Goal: Transaction & Acquisition: Purchase product/service

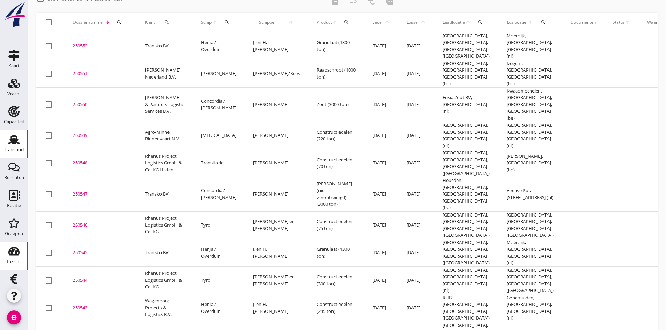
drag, startPoint x: 15, startPoint y: 277, endPoint x: 20, endPoint y: 267, distance: 10.9
click at [16, 276] on icon "Financieel" at bounding box center [13, 279] width 11 height 11
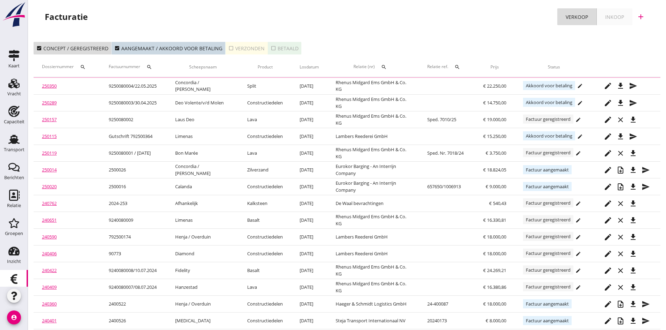
click at [640, 16] on icon "add" at bounding box center [641, 17] width 8 height 8
click at [624, 34] on div "Verkoopfactuur" at bounding box center [637, 34] width 42 height 8
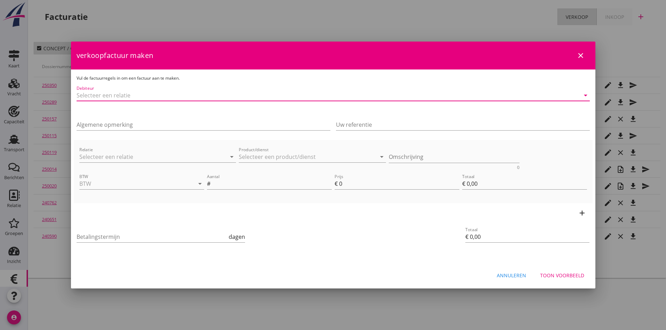
click at [152, 98] on input "Debiteur" at bounding box center [324, 95] width 494 height 11
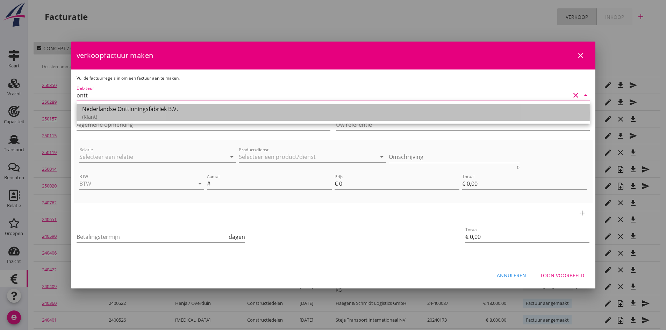
click at [149, 110] on div "Nederlandse Onttinningsfabriek B.V." at bounding box center [333, 109] width 502 height 8
type input "Nederlandse Onttinningsfabriek B.V."
type input "14"
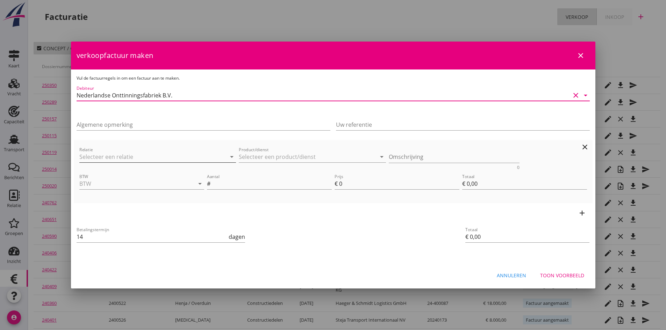
type input "Nederlandse Onttinningsfabriek B.V."
click at [116, 158] on input "Relatie" at bounding box center [147, 156] width 137 height 11
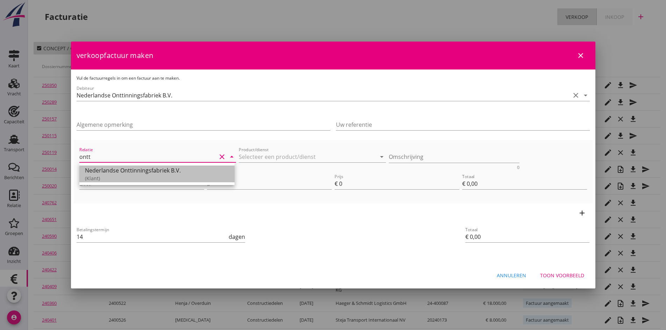
click at [110, 175] on div "(Klant)" at bounding box center [157, 178] width 144 height 7
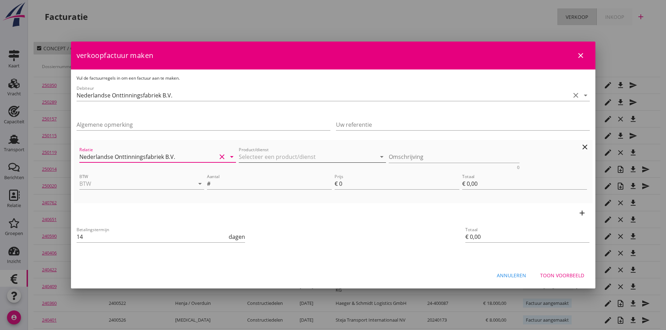
type input "Nederlandse Onttinningsfabriek B.V."
click at [275, 155] on input "Product/dienst" at bounding box center [307, 156] width 137 height 11
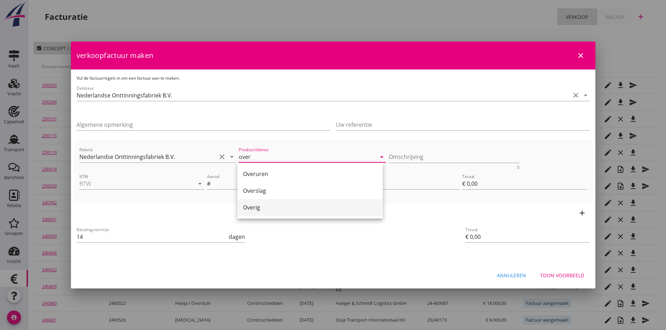
click at [265, 205] on div "Overig" at bounding box center [310, 207] width 134 height 8
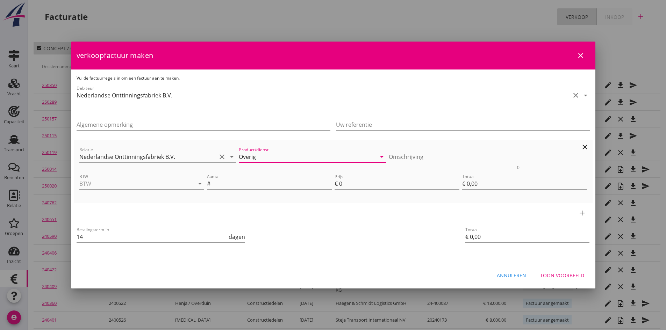
type input "Overig"
click at [396, 156] on textarea "Omschrijving" at bounding box center [454, 157] width 131 height 12
click at [473, 161] on textarea "ijken m/s Deo Volente" at bounding box center [454, 157] width 131 height 12
type textarea "ijken m/s Deo Volente [DATE]"
click at [88, 184] on input "BTW" at bounding box center [131, 183] width 105 height 11
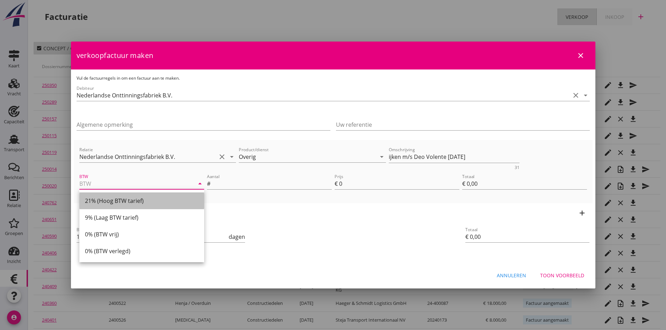
click at [98, 202] on div "21% (Hoog BTW tarief)" at bounding box center [142, 201] width 114 height 8
type input "21% (Hoog BTW tarief)"
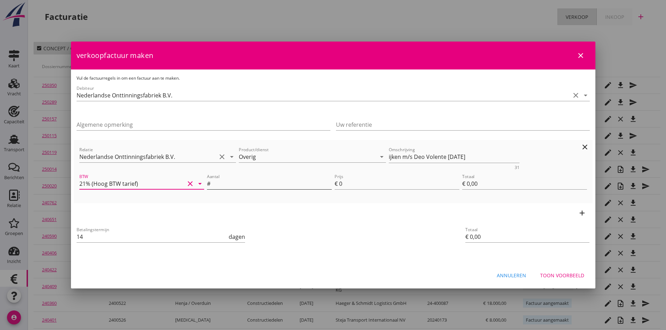
click at [228, 185] on input "Aantal" at bounding box center [272, 183] width 120 height 11
type input "1"
type input "€ 1,00"
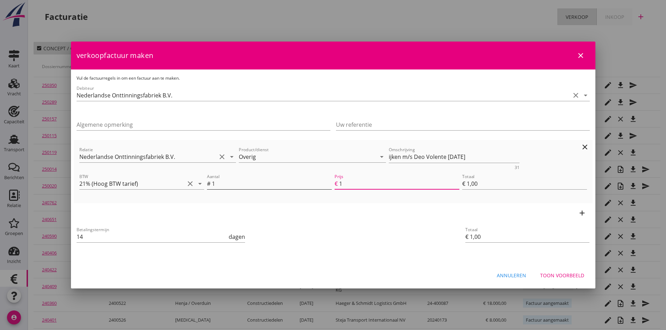
type input "16"
type input "€ 16,00"
type input "165"
type input "€ 165,00"
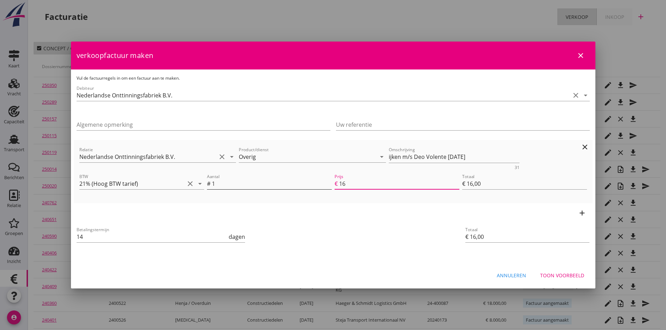
type input "€ 165,00"
type input "165"
click at [559, 274] on div "Toon voorbeeld" at bounding box center [562, 275] width 44 height 7
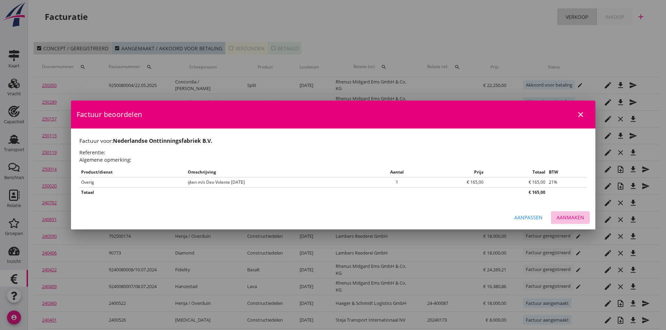
click at [562, 217] on div "Aanmaken" at bounding box center [571, 217] width 28 height 7
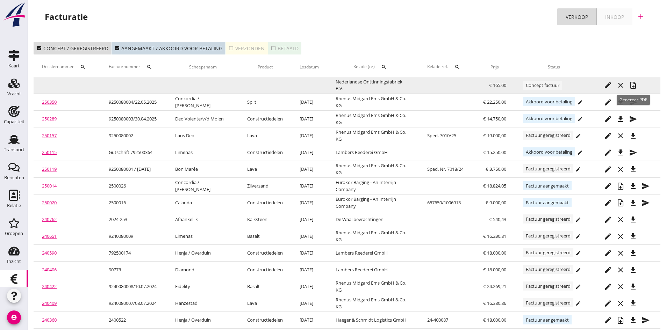
click at [634, 85] on icon "note_add" at bounding box center [633, 85] width 8 height 8
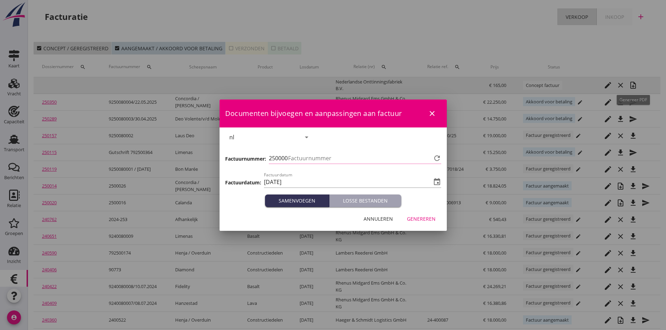
type input "683"
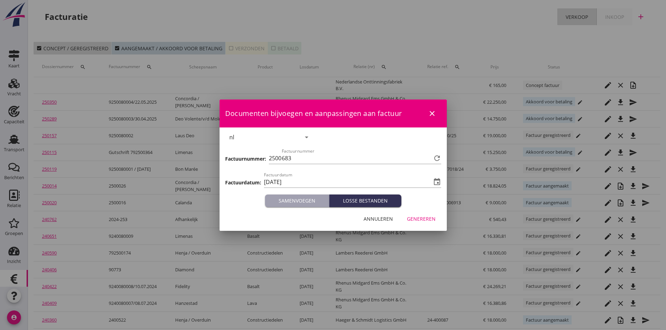
click at [412, 219] on div "Genereren" at bounding box center [421, 218] width 29 height 7
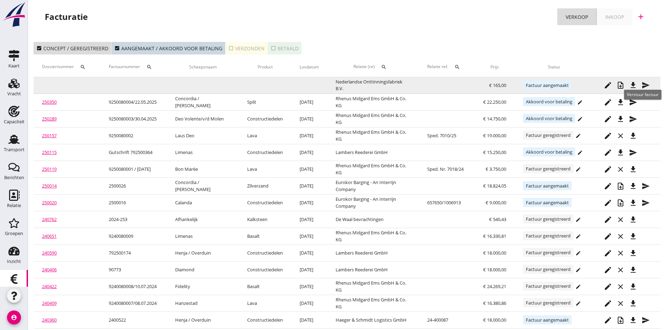
click at [643, 84] on icon "send" at bounding box center [645, 85] width 8 height 8
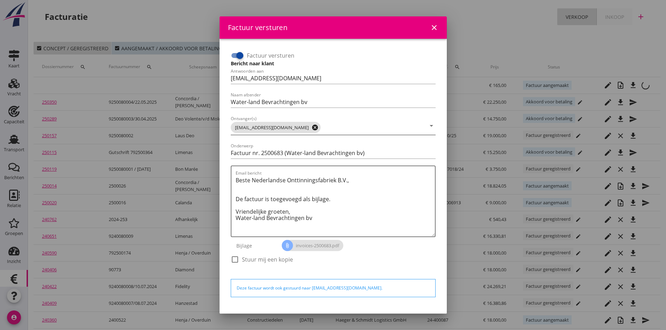
click at [311, 127] on icon "cancel" at bounding box center [314, 127] width 7 height 7
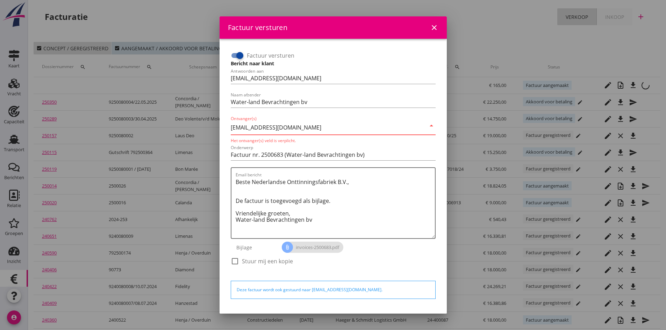
type input "[EMAIL_ADDRESS][DOMAIN_NAME]"
click at [390, 254] on div "attach_file invoices-2500683.pdf" at bounding box center [359, 247] width 154 height 17
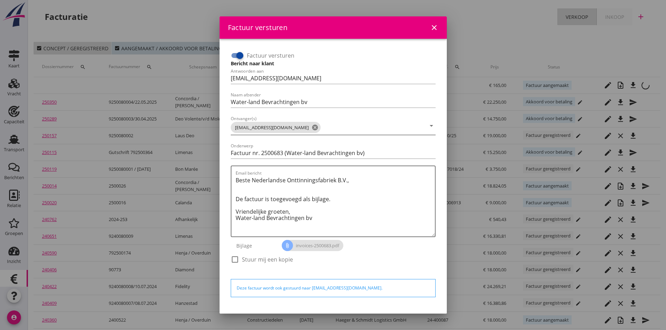
scroll to position [20, 0]
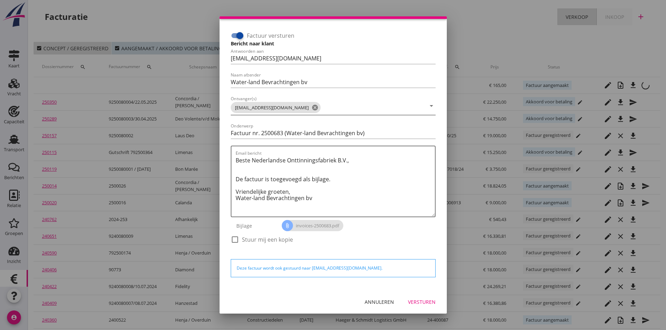
click at [414, 300] on div "Versturen" at bounding box center [422, 302] width 28 height 7
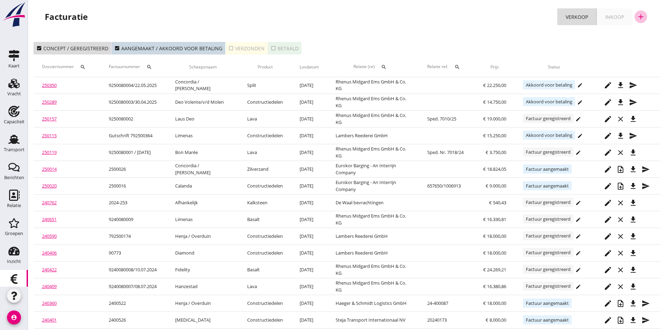
click at [640, 15] on icon "add" at bounding box center [641, 17] width 8 height 8
click at [626, 35] on div "Verkoopfactuur" at bounding box center [637, 34] width 42 height 8
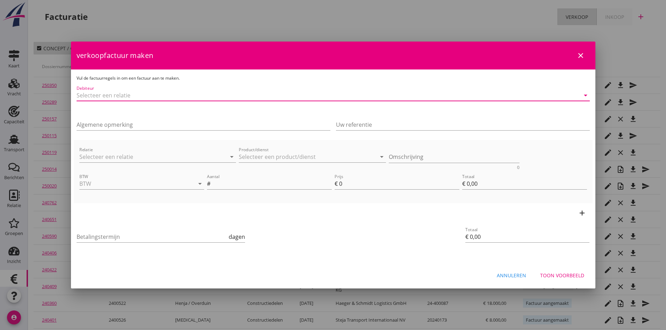
click at [129, 99] on input "Debiteur" at bounding box center [324, 95] width 494 height 11
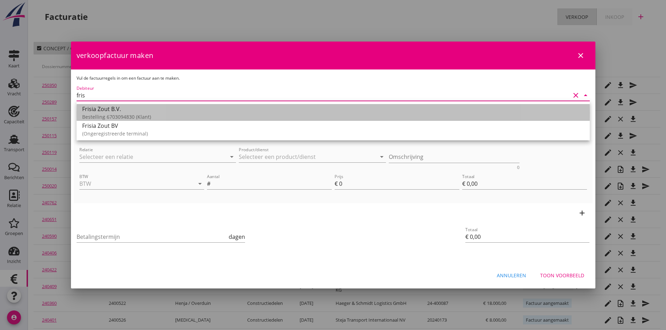
click at [106, 110] on div "Frisia Zout B.V." at bounding box center [333, 109] width 502 height 8
type input "Frisia Zout B.V. (Bestelling 6703094830)"
type input "14"
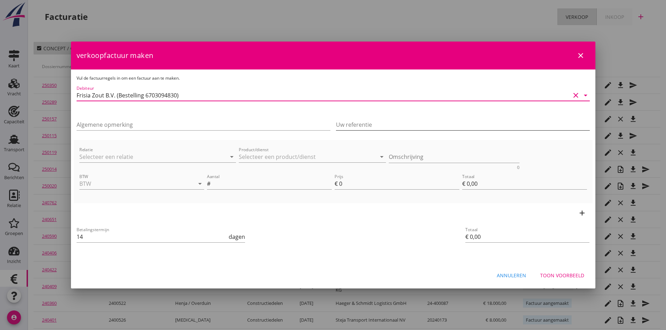
type input "Frisia Zout B.V. (Bestelling 6703094830)"
click at [344, 125] on input "Uw referentie" at bounding box center [463, 124] width 254 height 11
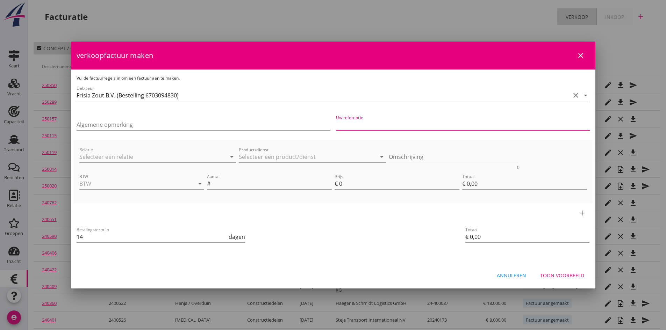
type input "Bestelling 6703094830"
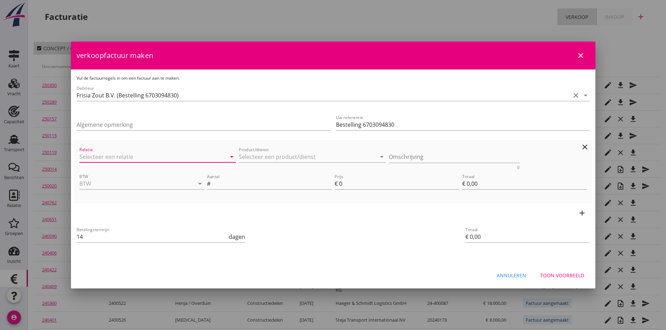
click at [104, 157] on input "Relatie" at bounding box center [147, 156] width 137 height 11
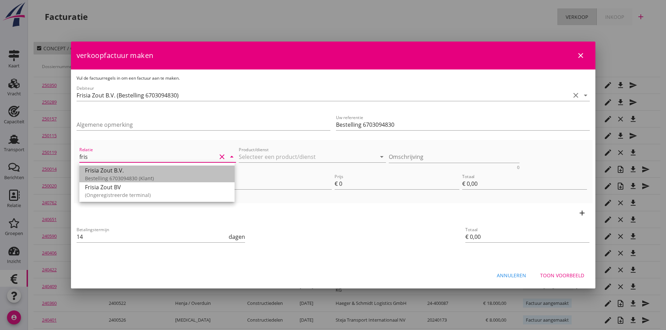
click at [108, 171] on div "Frisia Zout B.V." at bounding box center [157, 170] width 144 height 8
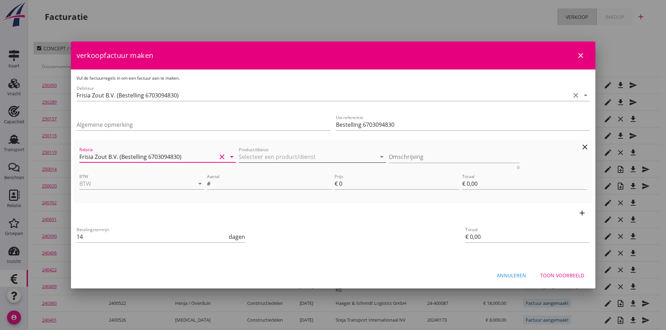
type input "Frisia Zout B.V. (Bestelling 6703094830)"
click at [254, 156] on input "Product/dienst" at bounding box center [307, 156] width 137 height 11
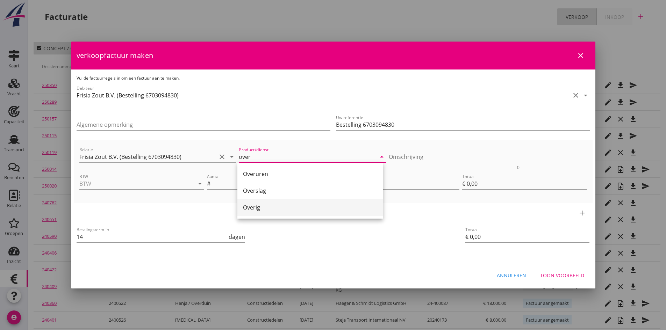
click at [254, 205] on div "Overig" at bounding box center [310, 207] width 134 height 8
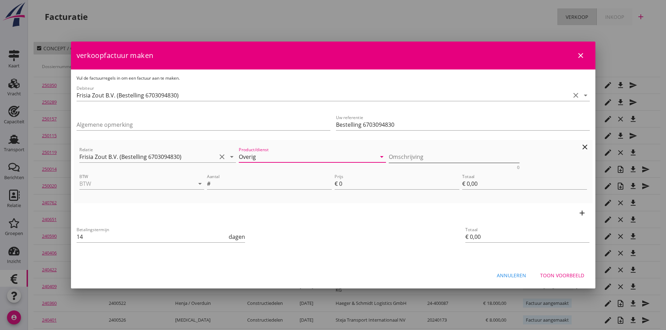
type input "Overig"
click at [408, 158] on textarea "Omschrijving" at bounding box center [454, 157] width 131 height 12
type textarea "ijken m/s Concordia [DATE]"
click at [101, 186] on input "BTW" at bounding box center [131, 183] width 105 height 11
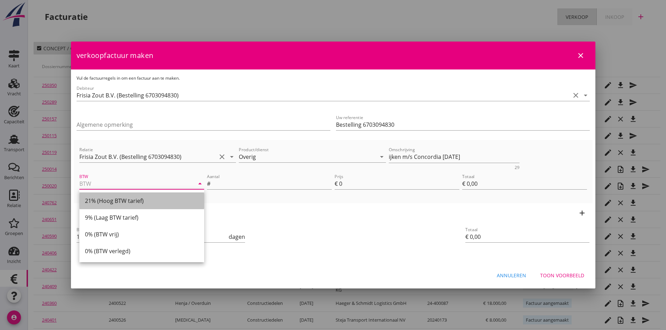
click at [128, 203] on div "21% (Hoog BTW tarief)" at bounding box center [142, 201] width 114 height 8
type input "21% (Hoog BTW tarief)"
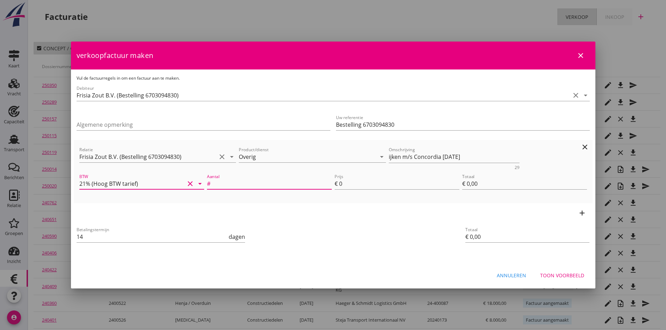
click at [234, 184] on input "Aantal" at bounding box center [272, 183] width 120 height 11
type input "1"
type input "2"
type input "€ 2,00"
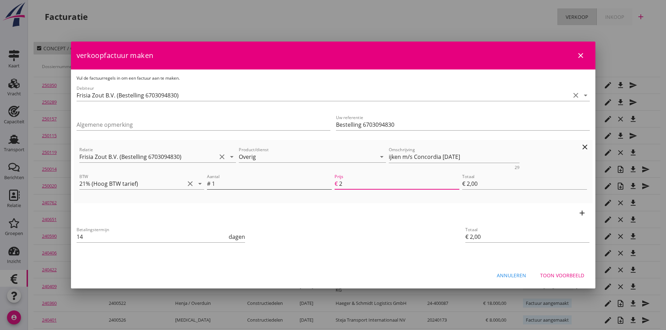
type input "21"
type input "€ 21,00"
type input "215"
type input "€ 215,00"
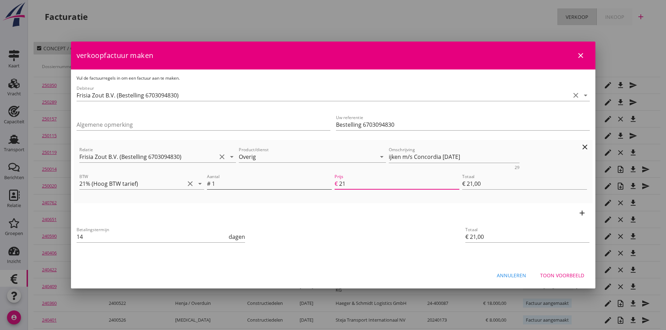
type input "€ 215,00"
type input "215"
click at [582, 212] on icon "add" at bounding box center [582, 213] width 8 height 8
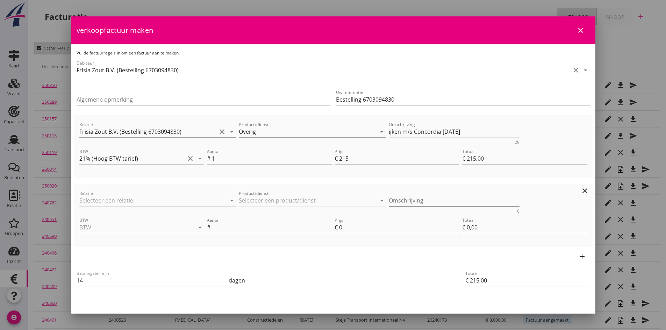
click at [95, 198] on input "Relatie" at bounding box center [147, 200] width 137 height 11
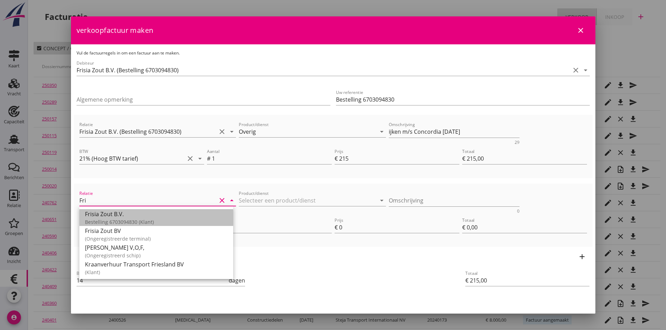
click at [96, 220] on div "Bestelling 6703094830 (Klant)" at bounding box center [156, 221] width 143 height 7
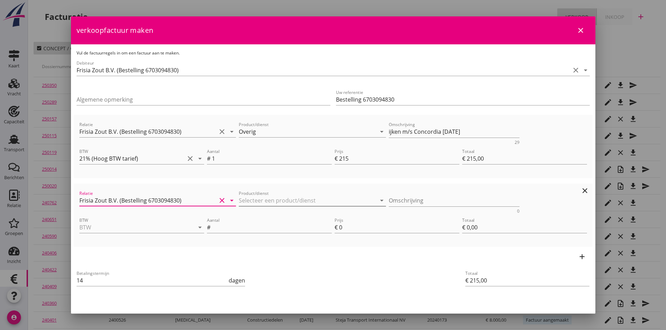
type input "Frisia Zout B.V. (Bestelling 6703094830)"
click at [247, 201] on input "Product/dienst" at bounding box center [307, 200] width 137 height 11
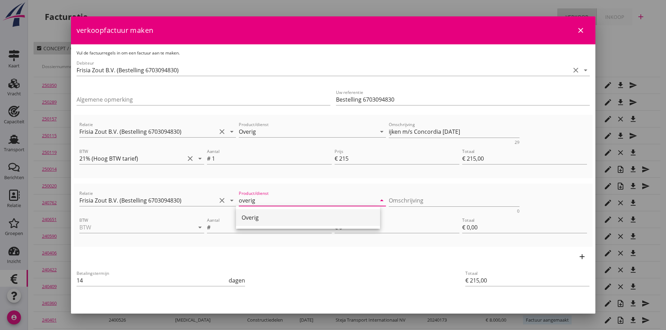
click at [251, 215] on div "Overig" at bounding box center [308, 218] width 133 height 8
type input "Overig"
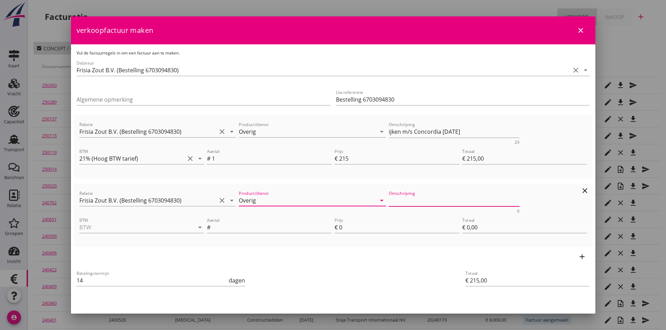
click at [410, 198] on textarea "Omschrijving" at bounding box center [454, 201] width 131 height 12
type textarea "ijken m/s Alblasserwaard [DATE]"
click at [123, 227] on input "BTW" at bounding box center [131, 227] width 105 height 11
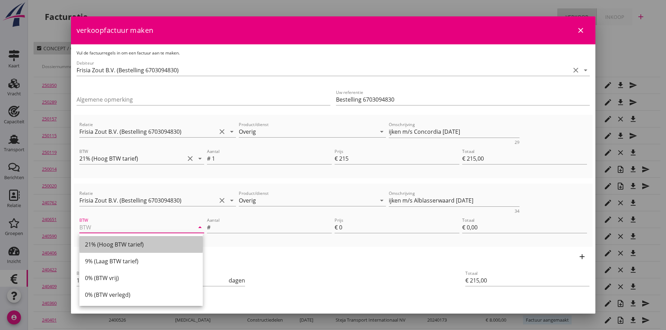
drag, startPoint x: 115, startPoint y: 245, endPoint x: 125, endPoint y: 242, distance: 10.8
click at [116, 245] on div "21% (Hoog BTW tarief)" at bounding box center [141, 244] width 112 height 8
type input "21% (Hoog BTW tarief)"
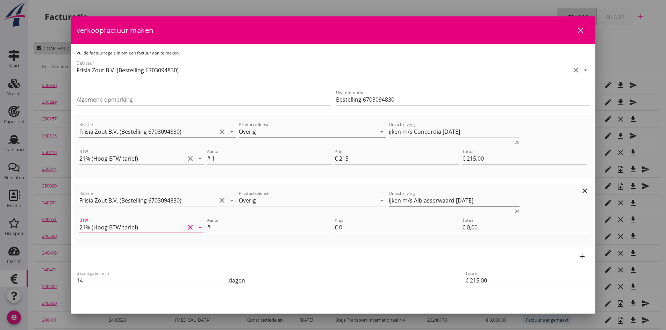
click at [216, 228] on input "Aantal" at bounding box center [272, 227] width 120 height 11
type input "1"
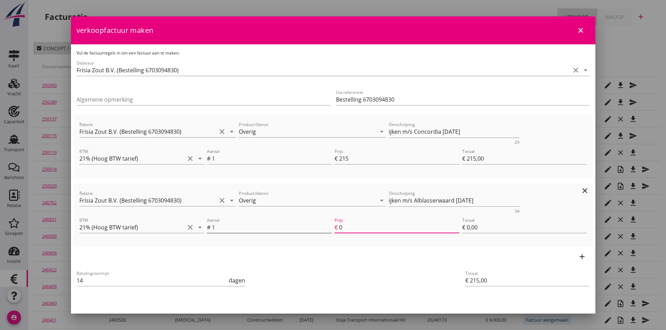
type input "€ 217,00"
type input "2"
type input "€ 2,00"
type input "€ 236,00"
type input "21"
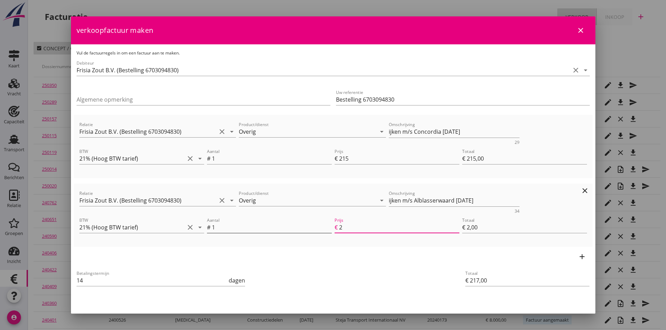
type input "€ 21,00"
type input "€ 430,00"
type input "215"
type input "€ 215,00"
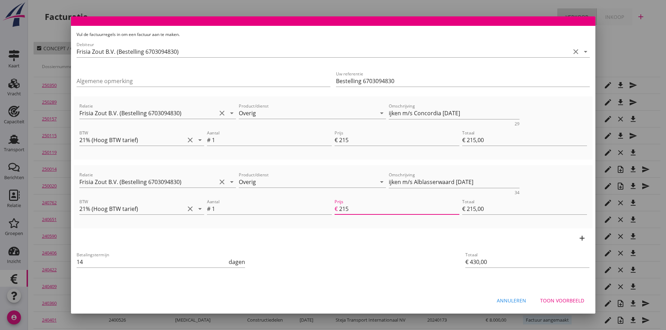
type input "215"
click at [564, 300] on div "Toon voorbeeld" at bounding box center [562, 300] width 44 height 7
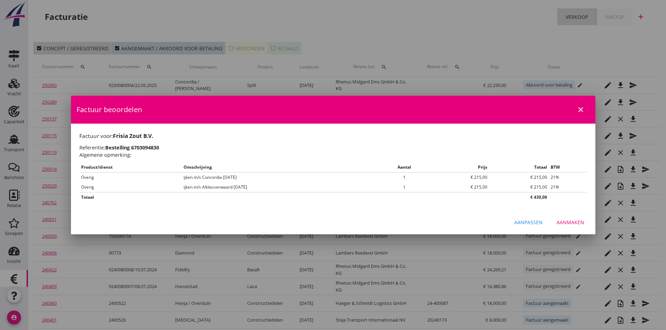
scroll to position [0, 0]
click at [569, 225] on div "Aanmaken" at bounding box center [571, 222] width 28 height 7
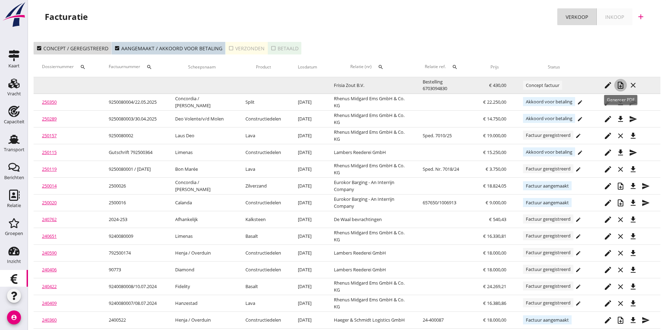
click at [620, 83] on icon "note_add" at bounding box center [620, 85] width 8 height 8
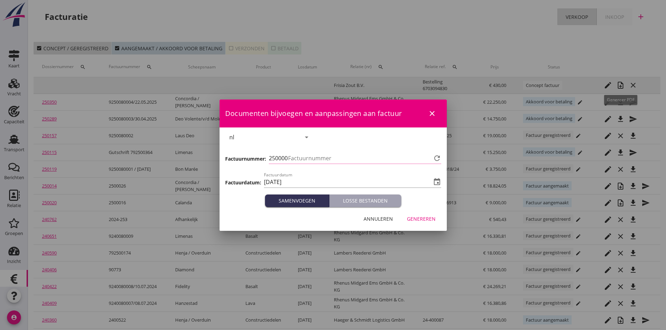
type input "684"
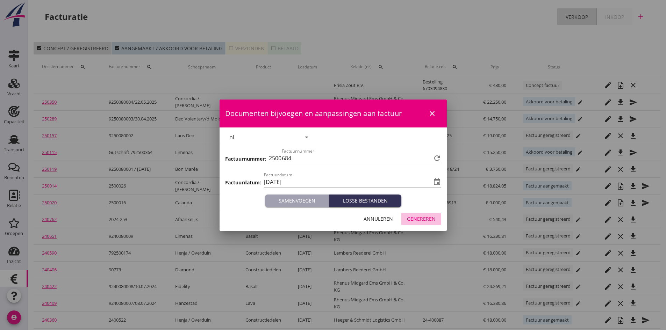
click at [428, 218] on div "Genereren" at bounding box center [421, 218] width 29 height 7
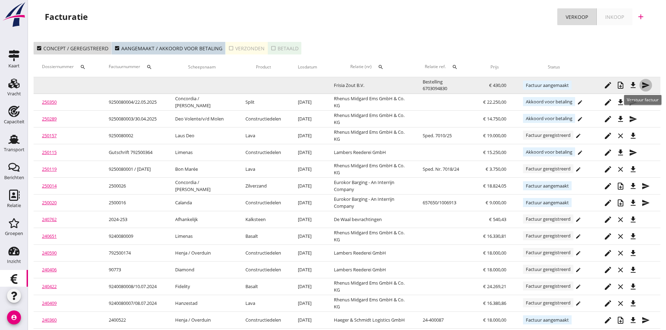
click at [642, 82] on icon "send" at bounding box center [645, 85] width 8 height 8
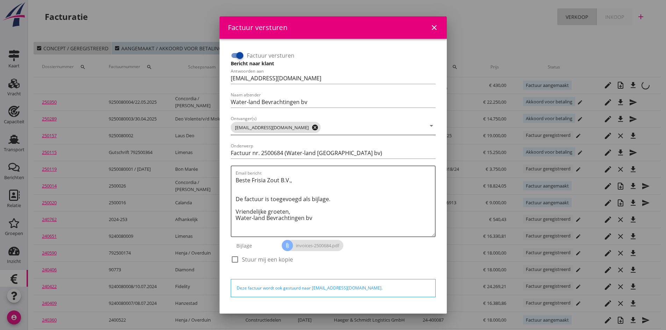
click at [311, 127] on icon "cancel" at bounding box center [314, 127] width 7 height 7
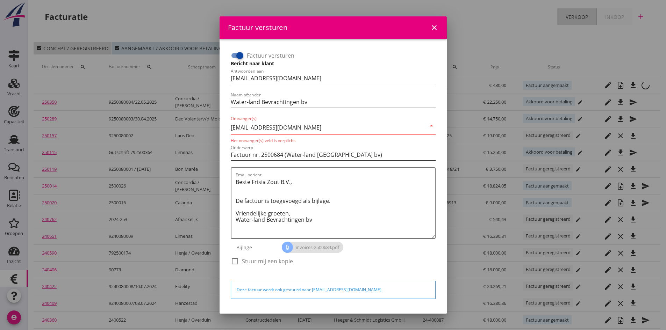
type input "[EMAIL_ADDRESS][DOMAIN_NAME]"
click at [393, 149] on input "Factuur nr. 2500684 (Water-land [GEOGRAPHIC_DATA] bv)" at bounding box center [333, 154] width 205 height 11
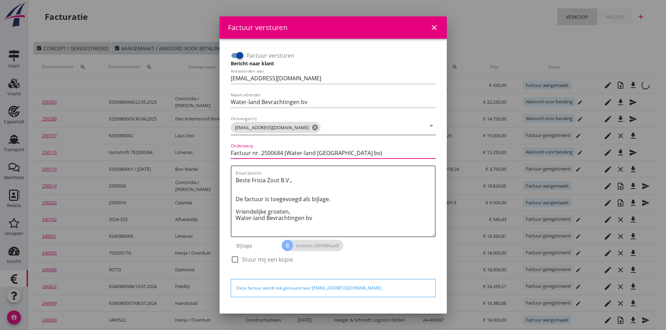
scroll to position [20, 0]
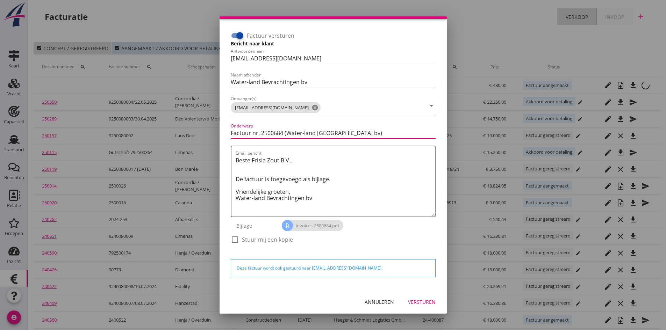
click at [418, 304] on div "Versturen" at bounding box center [422, 302] width 28 height 7
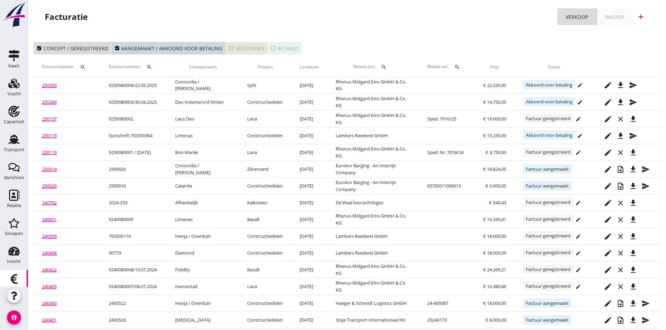
click at [240, 48] on div "check_box_outline_blank Verzonden" at bounding box center [246, 48] width 36 height 7
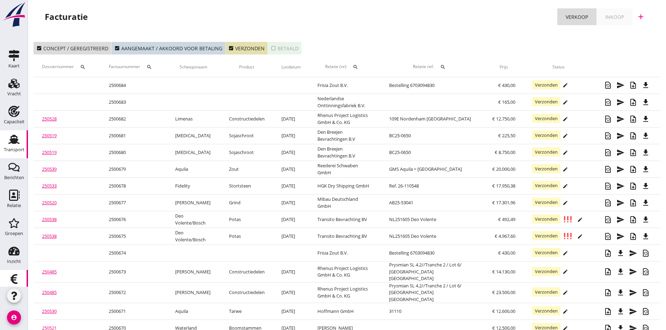
click at [9, 142] on use at bounding box center [13, 139] width 11 height 9
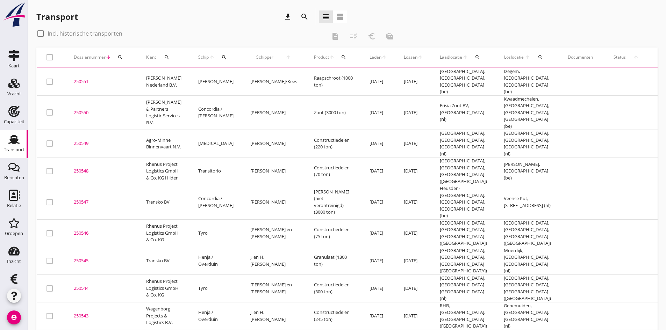
click at [221, 58] on icon "search" at bounding box center [224, 58] width 6 height 6
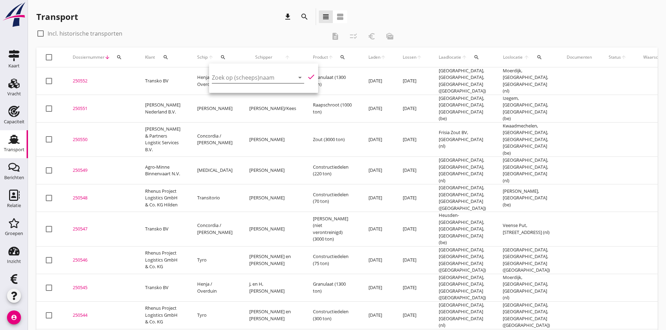
click at [224, 80] on input "Zoek op (scheeps)naam" at bounding box center [248, 77] width 73 height 11
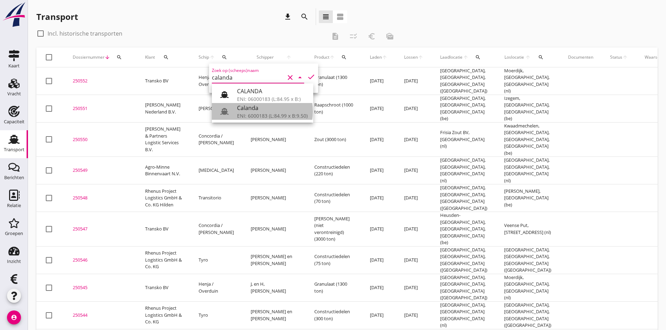
click at [260, 108] on div "Calanda" at bounding box center [272, 108] width 71 height 8
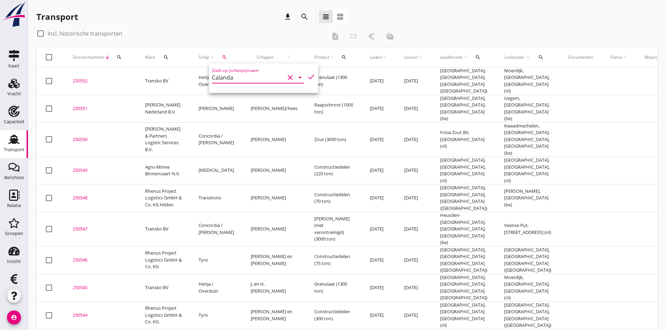
click at [307, 75] on icon "check" at bounding box center [311, 77] width 8 height 8
type input "Calanda"
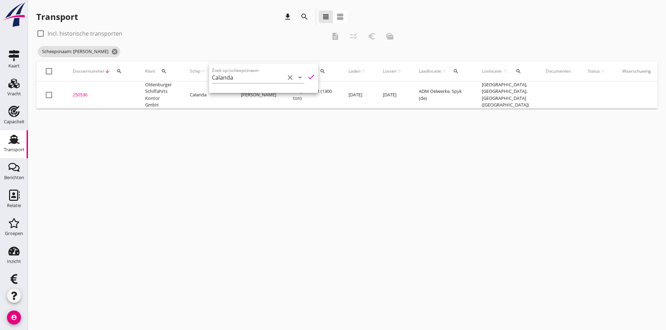
click at [161, 223] on div "cancel You are impersonating another user. Transport download search view_headl…" at bounding box center [347, 165] width 638 height 330
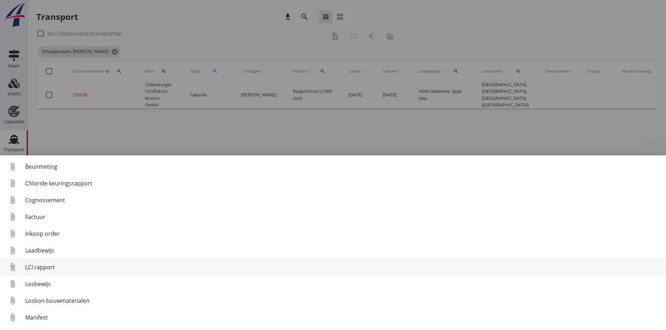
click at [45, 266] on div "LCI rapport" at bounding box center [342, 267] width 635 height 8
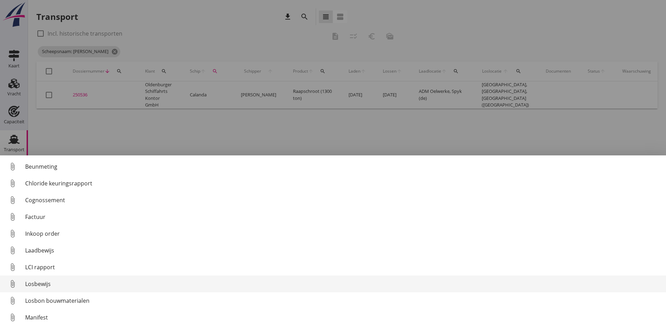
click at [40, 284] on div "Losbewijs" at bounding box center [342, 284] width 635 height 8
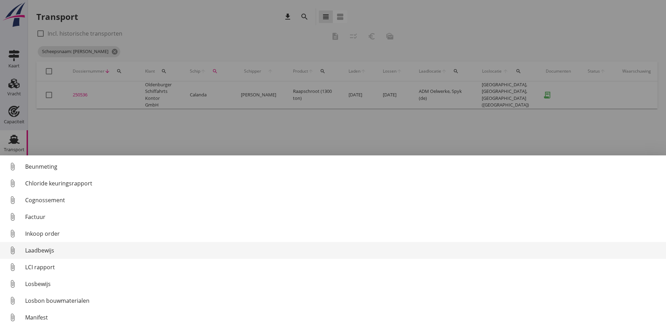
click at [49, 250] on div "Laadbewijs" at bounding box center [342, 250] width 635 height 8
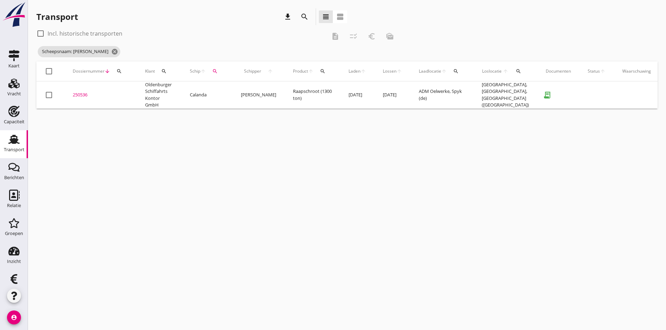
click at [83, 95] on div "250536" at bounding box center [101, 95] width 56 height 7
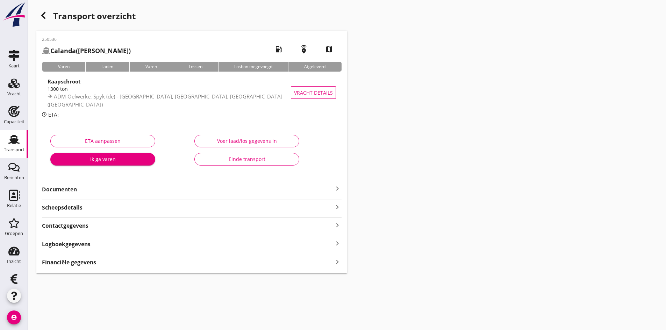
click at [63, 191] on strong "Documenten" at bounding box center [187, 190] width 291 height 8
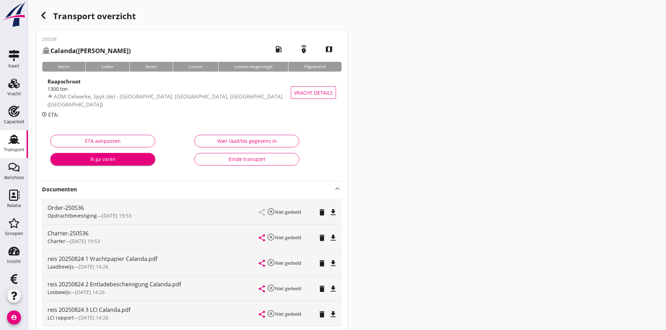
click at [257, 140] on div "Voer laad/los gegevens in" at bounding box center [246, 140] width 93 height 7
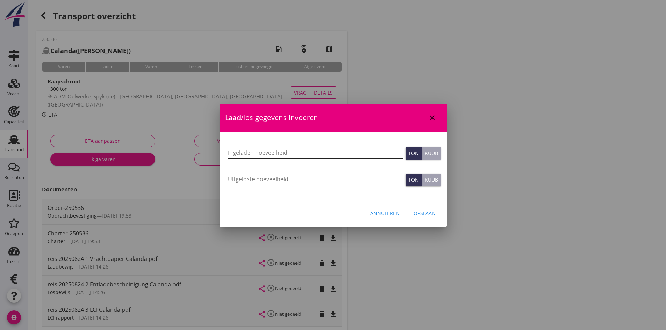
click at [233, 153] on input "Ingeladen hoeveelheid" at bounding box center [315, 152] width 175 height 11
type input "1294"
type input "1294.614"
click at [238, 179] on input "Uitgeloste hoeveelheid" at bounding box center [315, 179] width 175 height 11
type input "1294"
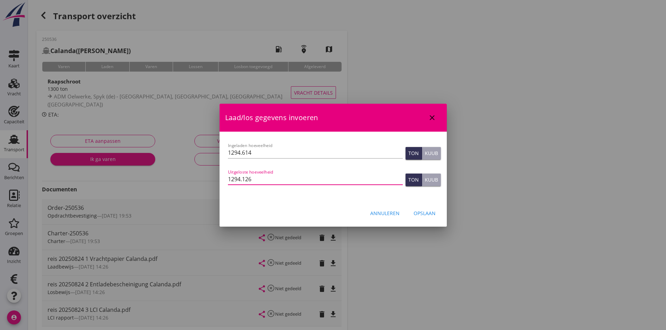
type input "1294.126"
click at [416, 214] on div "Opslaan" at bounding box center [425, 213] width 22 height 7
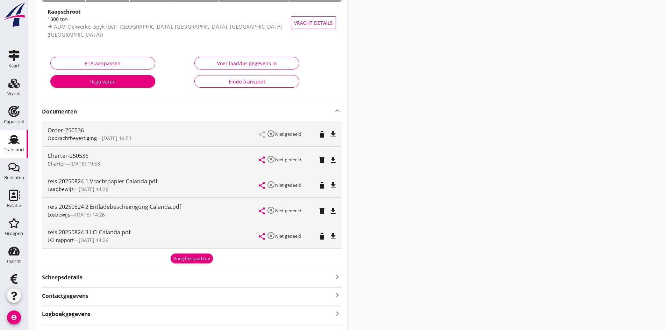
scroll to position [109, 0]
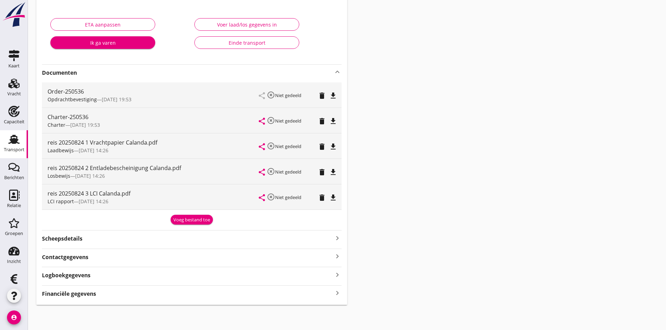
click at [333, 294] on icon "keyboard_arrow_right" at bounding box center [337, 293] width 8 height 9
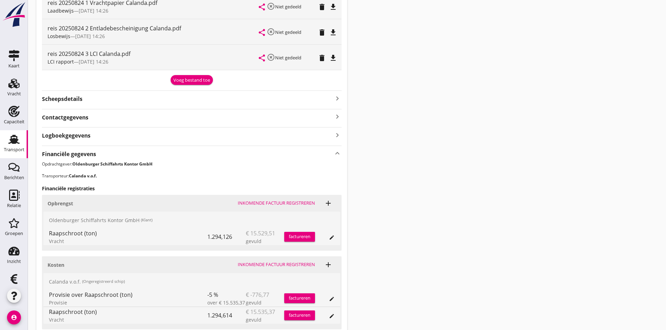
scroll to position [306, 0]
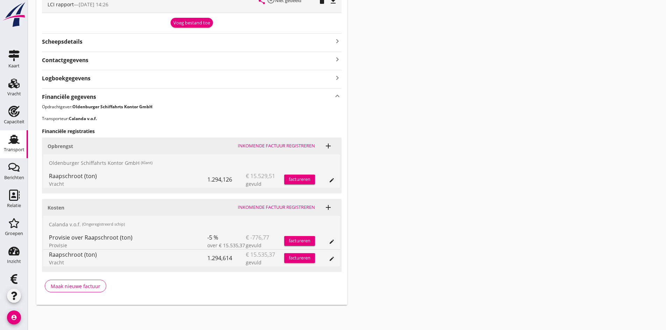
click at [258, 207] on div "Inkomende factuur registreren" at bounding box center [276, 207] width 77 height 7
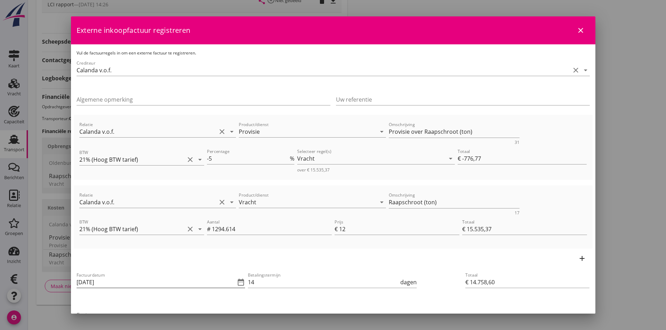
click at [116, 284] on input "[DATE]" at bounding box center [156, 282] width 159 height 11
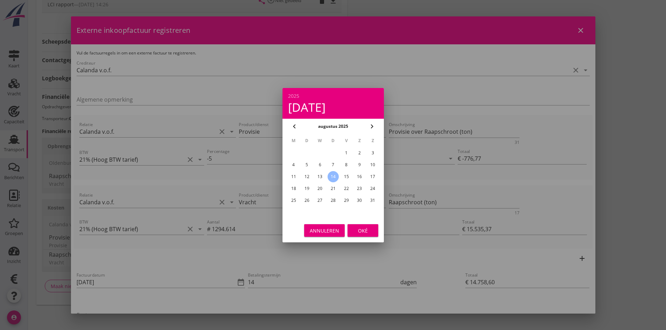
click at [319, 178] on div "13" at bounding box center [319, 176] width 11 height 11
type input "[DATE]"
click at [356, 229] on div "Oké" at bounding box center [363, 230] width 20 height 7
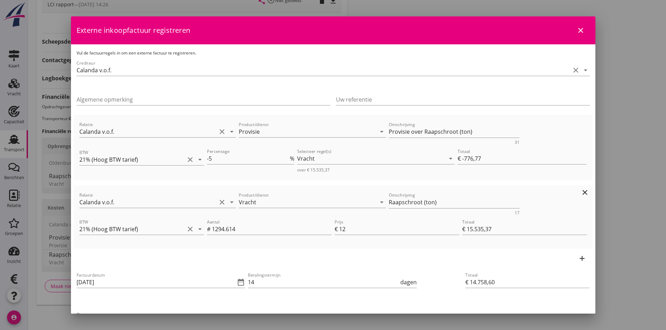
scroll to position [35, 0]
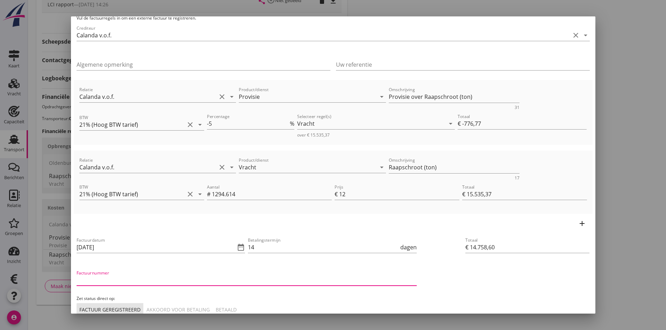
click at [138, 278] on input "Factuurnummer" at bounding box center [247, 280] width 340 height 11
type input "2025/0824"
click at [169, 310] on div "Akkoord voor betaling" at bounding box center [177, 309] width 63 height 7
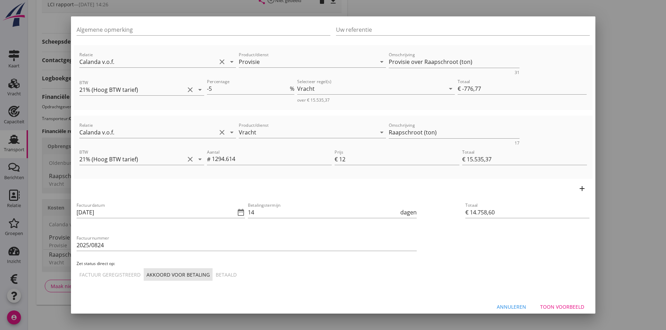
scroll to position [0, 0]
click at [502, 306] on div "Annuleren" at bounding box center [511, 306] width 29 height 7
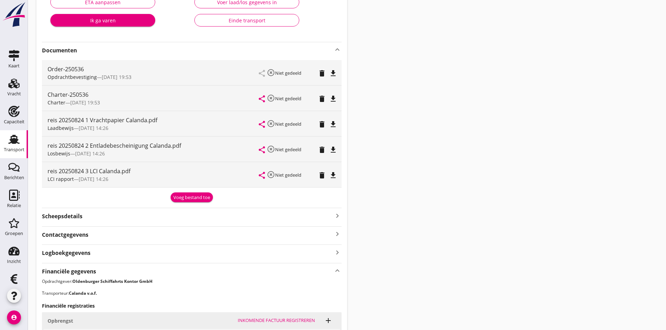
scroll to position [0, 0]
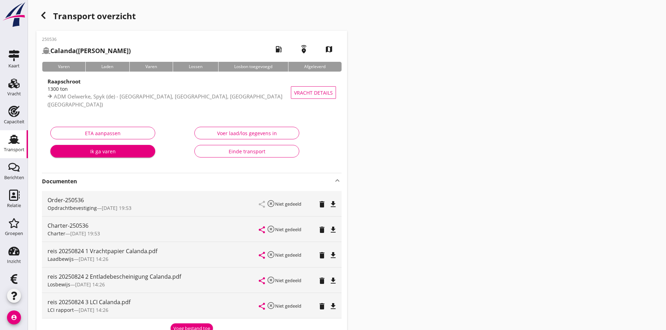
click at [234, 134] on div "Voer laad/los gegevens in" at bounding box center [246, 133] width 93 height 7
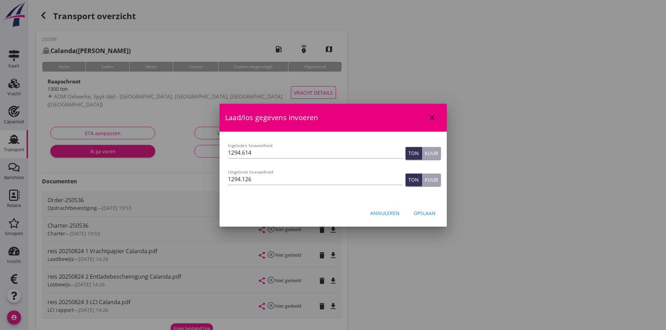
drag, startPoint x: 382, startPoint y: 213, endPoint x: 377, endPoint y: 212, distance: 5.1
click at [381, 213] on div "Annuleren" at bounding box center [384, 213] width 29 height 7
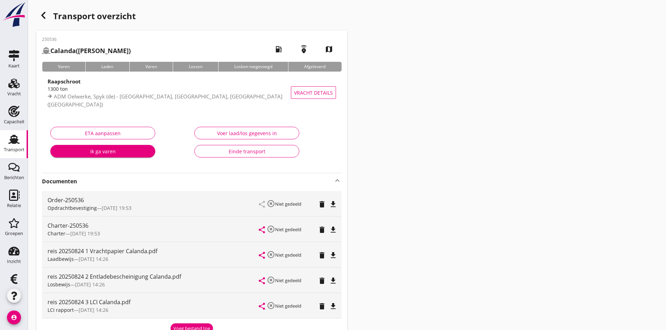
click at [333, 253] on icon "file_download" at bounding box center [333, 255] width 8 height 8
click at [332, 281] on icon "file_download" at bounding box center [333, 281] width 8 height 8
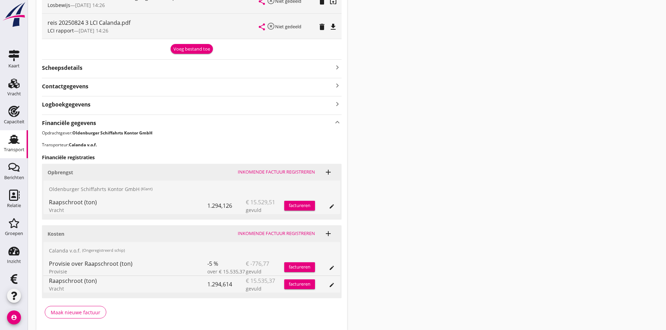
scroll to position [306, 0]
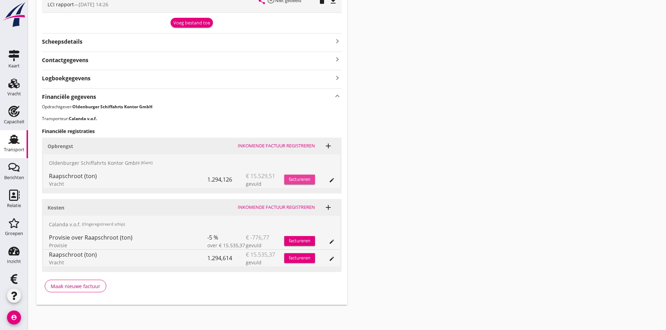
click at [294, 178] on div "factureren" at bounding box center [299, 179] width 31 height 7
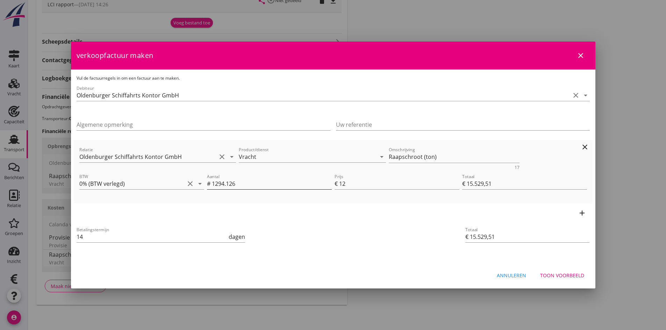
click at [239, 184] on input "1294.126" at bounding box center [272, 183] width 120 height 11
type input "1294.12"
type input "€ 15.529,44"
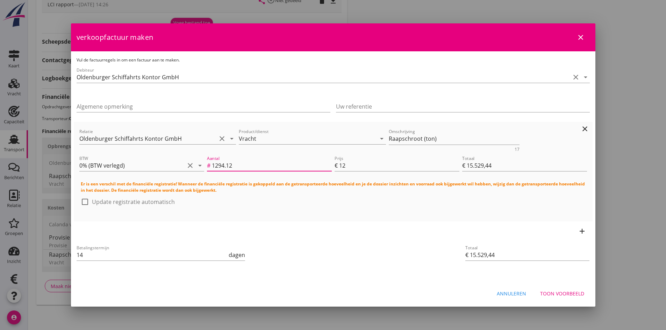
type input "1294.1"
type input "€ 15.529,20"
type input "1294"
type input "€ 15.528,00"
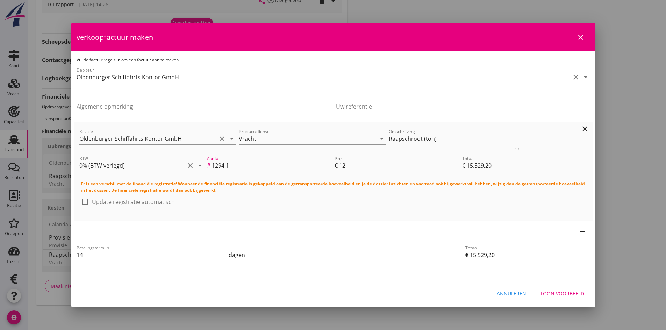
type input "€ 15.528,00"
type input "1294.6"
type input "€ 15.535,20"
type input "1294.61"
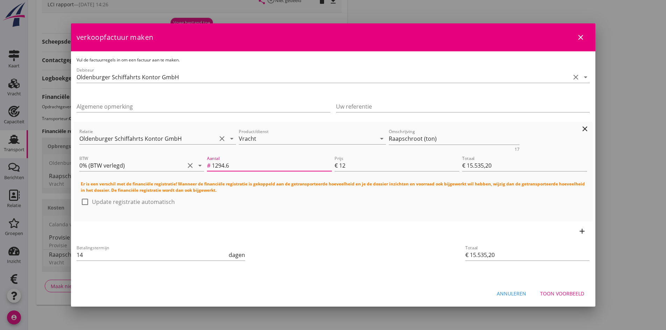
type input "€ 15.535,32"
type input "1294.614"
type input "€ 15.535,37"
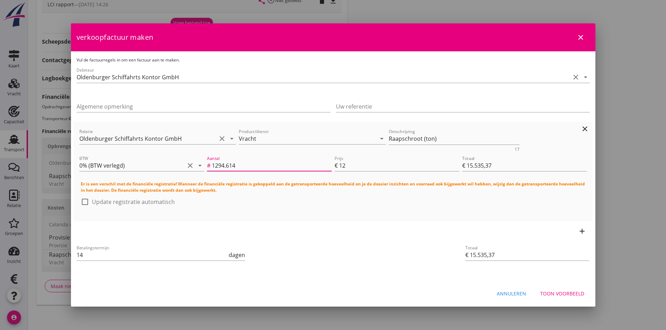
type input "1294.614"
click at [86, 202] on div at bounding box center [85, 202] width 12 height 12
checkbox input "true"
click at [308, 242] on div "Betalingstermijn 14 dagen" at bounding box center [247, 255] width 346 height 29
click at [567, 294] on div "Toon voorbeeld" at bounding box center [562, 293] width 44 height 7
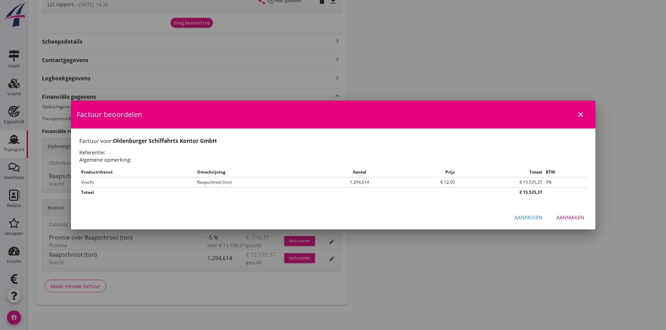
click at [570, 216] on div "Aanmaken" at bounding box center [571, 217] width 28 height 7
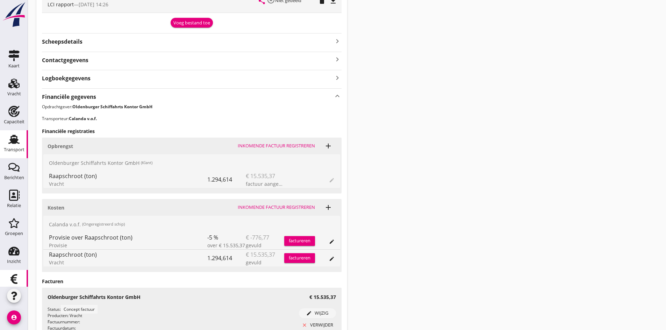
click at [13, 280] on use at bounding box center [13, 279] width 7 height 10
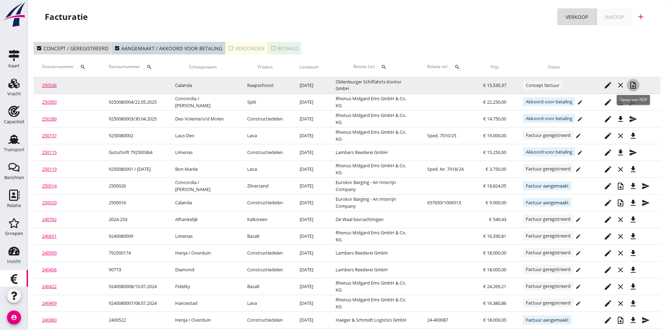
click at [634, 84] on icon "note_add" at bounding box center [633, 85] width 8 height 8
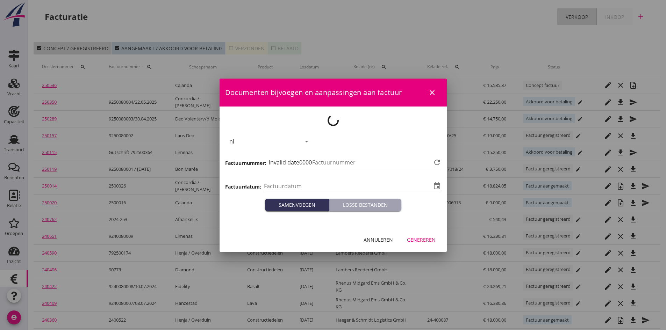
type input "[DATE]"
type input "685"
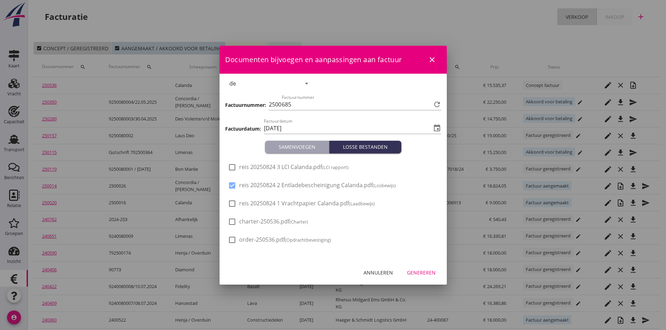
click at [231, 168] on div at bounding box center [232, 167] width 12 height 12
checkbox input "true"
click at [232, 202] on div at bounding box center [232, 204] width 12 height 12
checkbox input "true"
click at [419, 273] on div "Genereren" at bounding box center [421, 272] width 29 height 7
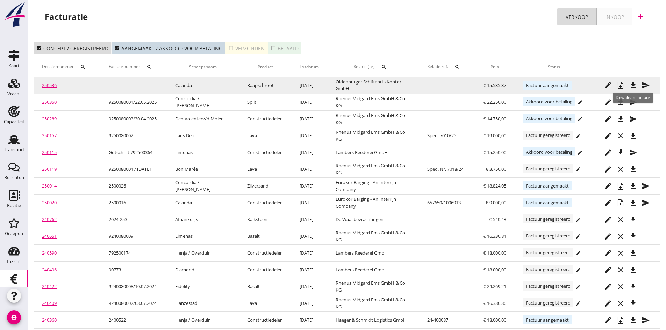
click at [634, 84] on icon "file_download" at bounding box center [633, 85] width 8 height 8
click at [644, 83] on icon "send" at bounding box center [645, 85] width 8 height 8
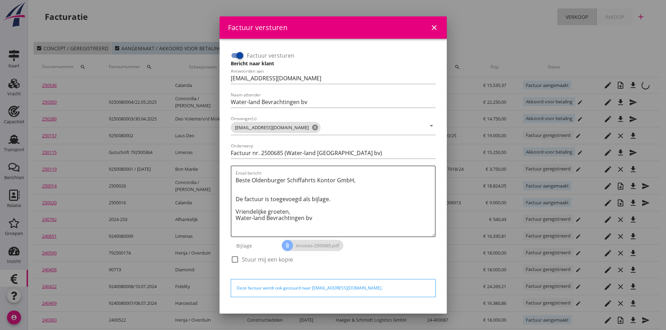
scroll to position [20, 0]
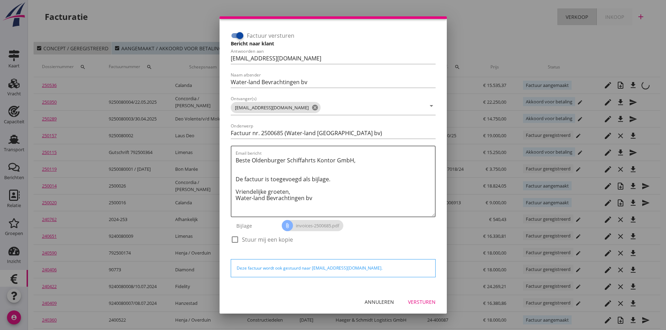
click at [408, 300] on div "Versturen" at bounding box center [422, 302] width 28 height 7
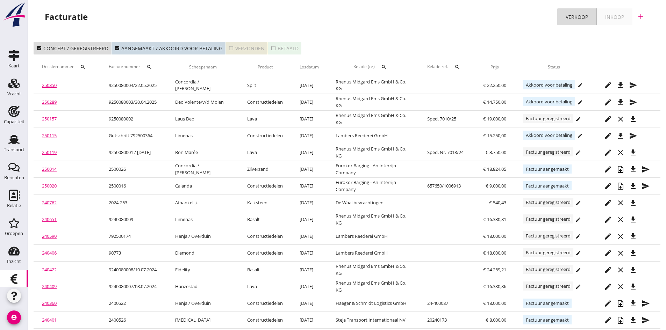
click at [242, 45] on div "check_box_outline_blank Verzonden" at bounding box center [246, 48] width 36 height 7
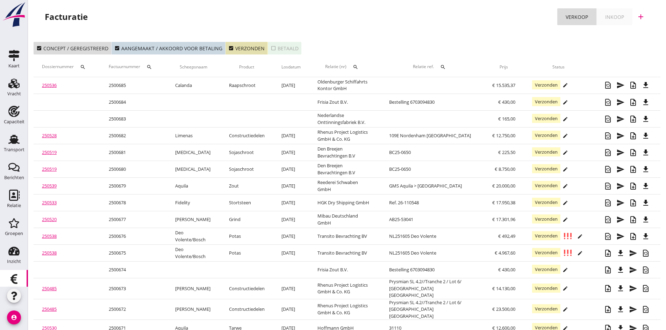
drag, startPoint x: 8, startPoint y: 137, endPoint x: 72, endPoint y: 146, distance: 64.2
click at [8, 137] on use at bounding box center [13, 139] width 11 height 9
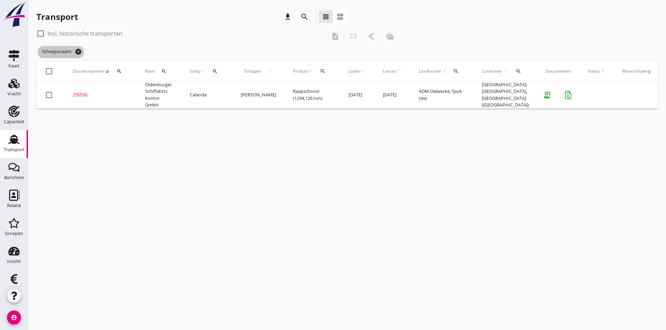
click at [78, 51] on icon "cancel" at bounding box center [78, 51] width 7 height 7
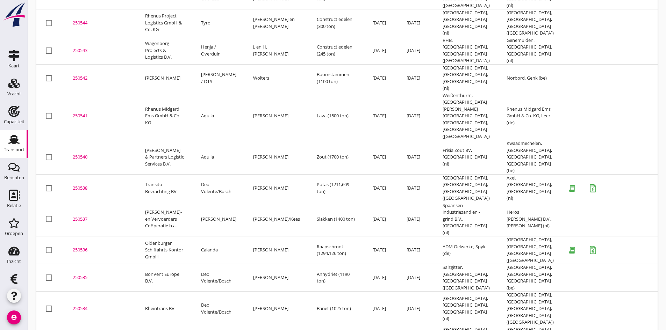
scroll to position [265, 0]
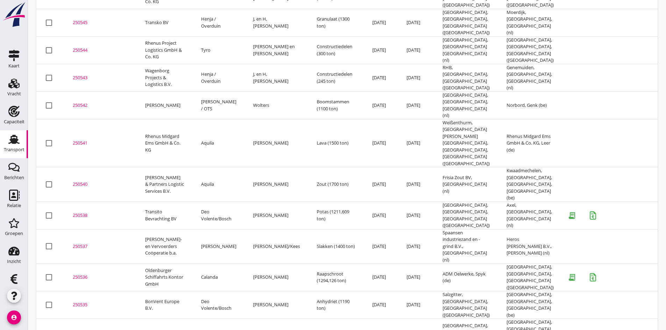
click at [79, 212] on div "250538" at bounding box center [101, 215] width 56 height 7
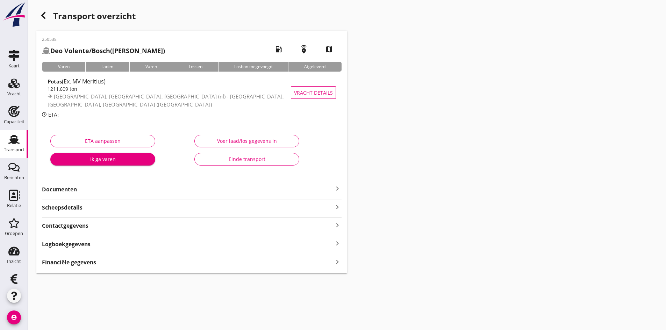
click at [302, 191] on strong "Documenten" at bounding box center [187, 190] width 291 height 8
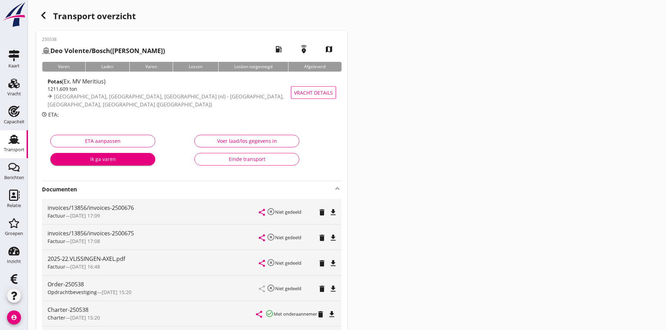
scroll to position [70, 0]
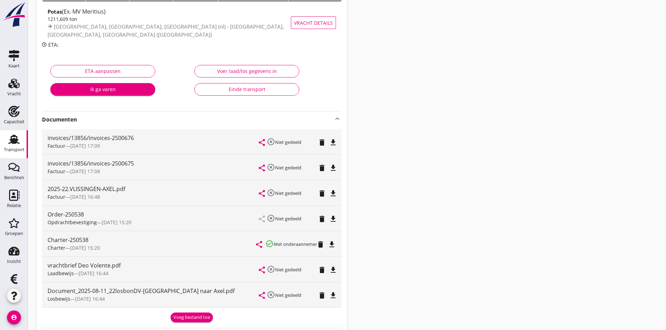
click at [332, 243] on icon "file_download" at bounding box center [332, 244] width 8 height 8
click at [332, 295] on icon "file_download" at bounding box center [333, 296] width 8 height 8
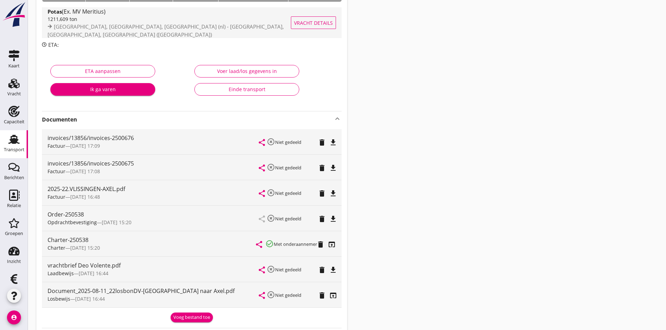
scroll to position [0, 0]
